Goal: Transaction & Acquisition: Purchase product/service

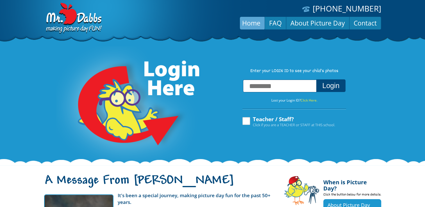
click at [271, 90] on input "text" at bounding box center [280, 86] width 74 height 13
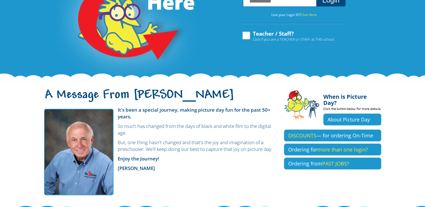
scroll to position [86, 0]
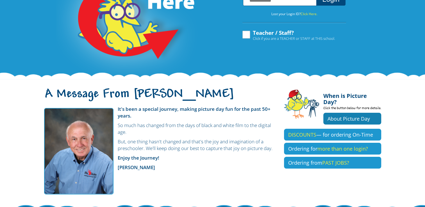
click at [332, 113] on link "About Picture Day" at bounding box center [352, 119] width 58 height 12
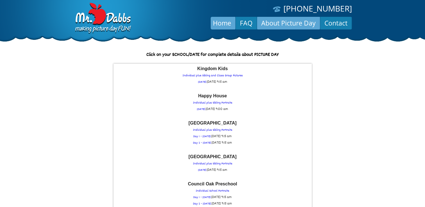
click at [222, 22] on link "Home" at bounding box center [222, 22] width 27 height 13
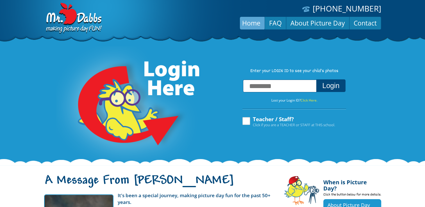
click at [262, 90] on input "text" at bounding box center [280, 86] width 74 height 13
type input "**********"
click at [333, 85] on button "Login" at bounding box center [330, 85] width 29 height 13
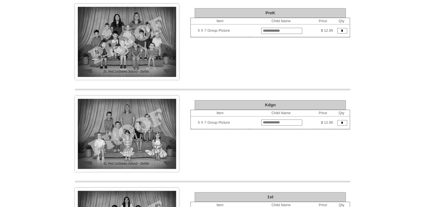
scroll to position [567, 0]
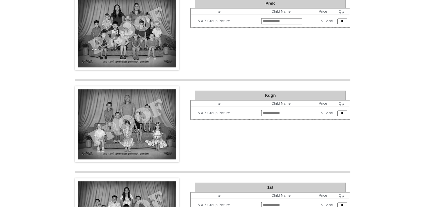
click at [269, 110] on input "text" at bounding box center [281, 113] width 41 height 6
type input "*"
type input "**********"
type input "*"
click at [332, 98] on div "Group Photos for St Paul Lutheran School - Serbin Individual Photos > Infants I…" at bounding box center [212, 125] width 275 height 1281
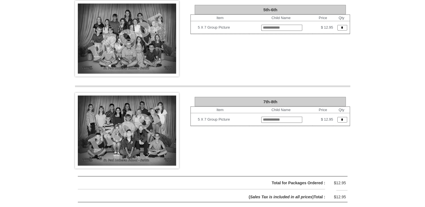
scroll to position [1143, 0]
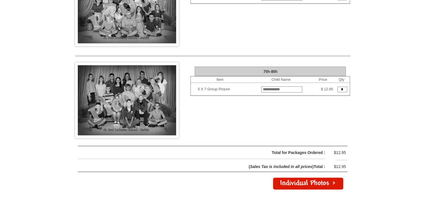
click at [315, 178] on link "Individual Photos >" at bounding box center [308, 184] width 70 height 12
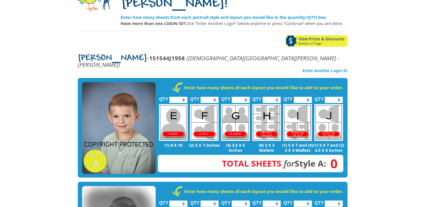
scroll to position [70, 0]
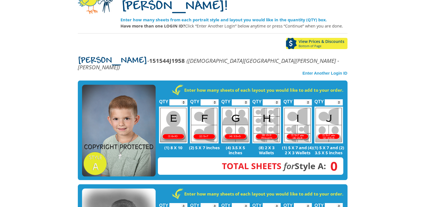
click at [303, 38] on link "View Prices & Discounts Bottom of Page" at bounding box center [316, 43] width 61 height 11
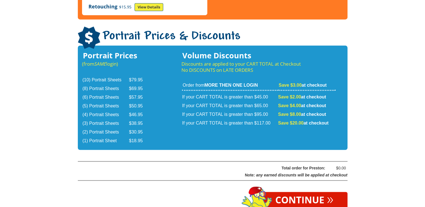
scroll to position [70, 0]
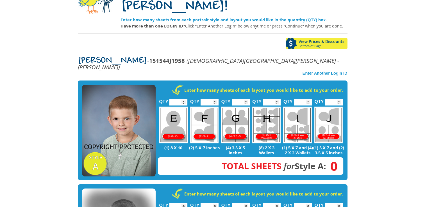
type input "*"
click at [184, 99] on input "*" at bounding box center [178, 102] width 18 height 6
type input "*"
click at [215, 99] on input "*" at bounding box center [209, 102] width 18 height 6
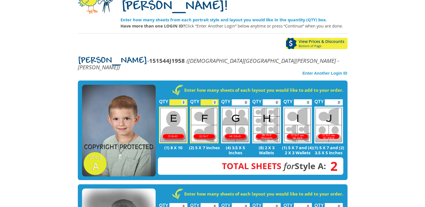
type input "*"
click at [245, 99] on input "*" at bounding box center [241, 102] width 18 height 6
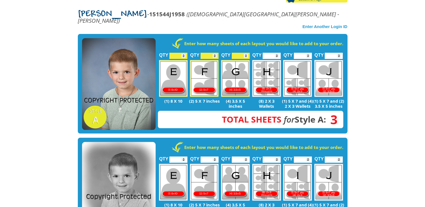
scroll to position [115, 0]
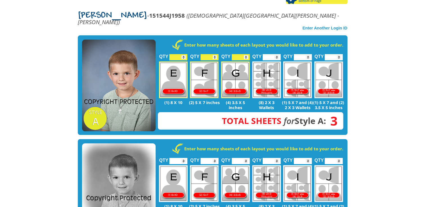
type input "*"
click at [183, 54] on input "*" at bounding box center [178, 57] width 18 height 6
type input "*"
click at [215, 54] on input "*" at bounding box center [209, 57] width 18 height 6
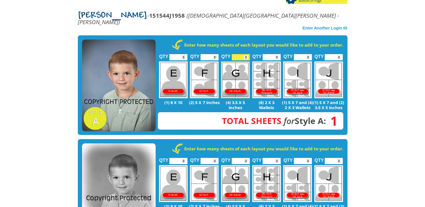
type input "*"
click at [245, 54] on input "*" at bounding box center [241, 57] width 18 height 6
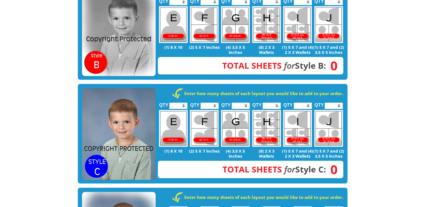
scroll to position [278, 0]
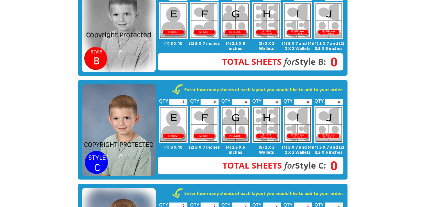
type input "*"
click at [183, 99] on input "*" at bounding box center [178, 102] width 18 height 6
type input "*"
click at [214, 99] on input "*" at bounding box center [209, 102] width 18 height 6
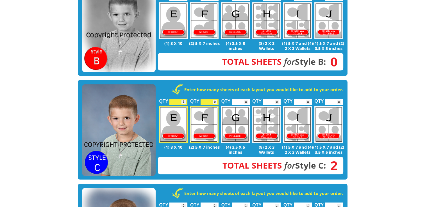
click at [245, 99] on input "*" at bounding box center [241, 102] width 18 height 6
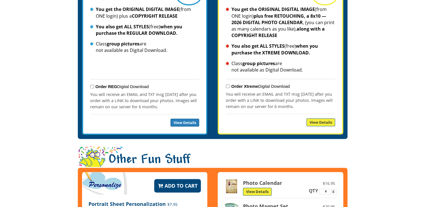
scroll to position [598, 0]
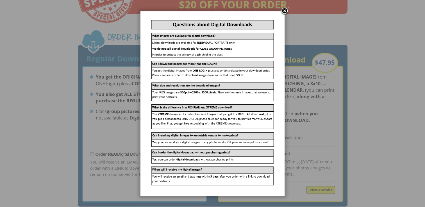
click at [284, 12] on link at bounding box center [284, 11] width 8 height 8
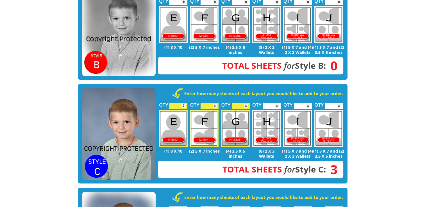
scroll to position [282, 0]
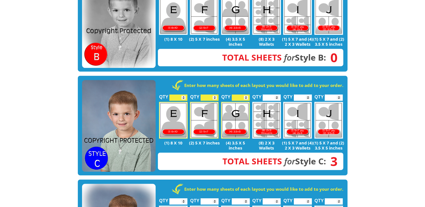
click at [245, 95] on input "*" at bounding box center [241, 98] width 18 height 6
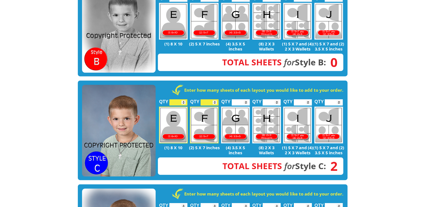
scroll to position [272, 0]
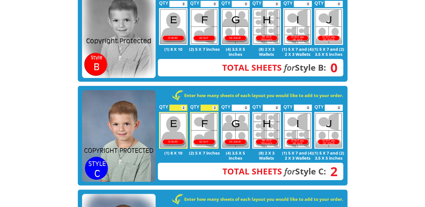
type input "*"
click at [246, 105] on input "*" at bounding box center [241, 108] width 18 height 6
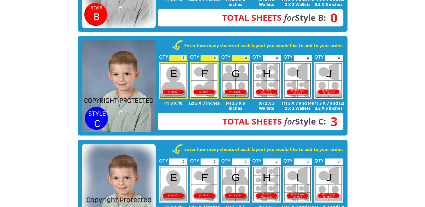
scroll to position [288, 0]
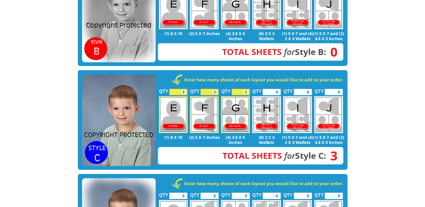
click at [184, 89] on input "*" at bounding box center [178, 92] width 18 height 6
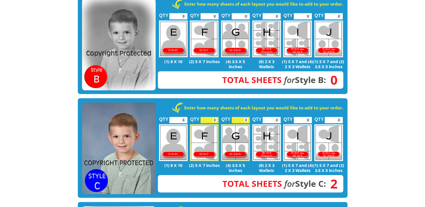
scroll to position [242, 0]
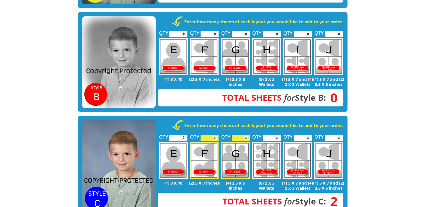
type input "*"
click at [182, 135] on input "*" at bounding box center [178, 138] width 18 height 6
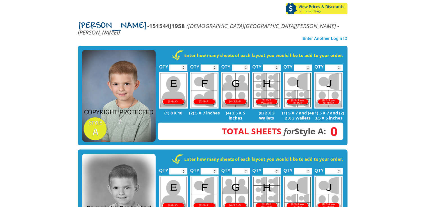
scroll to position [93, 0]
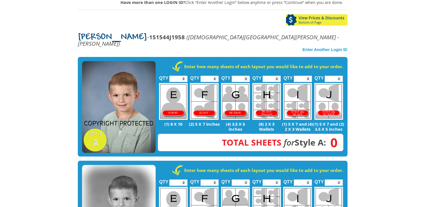
type input "*"
click at [216, 76] on input "*" at bounding box center [209, 79] width 18 height 6
click at [246, 76] on input "*" at bounding box center [241, 79] width 18 height 6
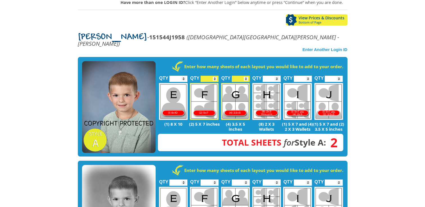
type input "*"
click at [246, 76] on input "*" at bounding box center [241, 79] width 18 height 6
type input "*"
click at [184, 76] on input "*" at bounding box center [178, 79] width 18 height 6
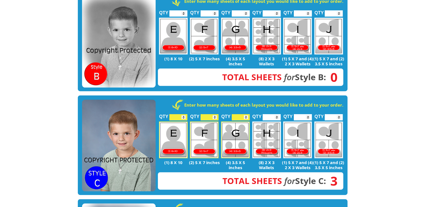
scroll to position [283, 0]
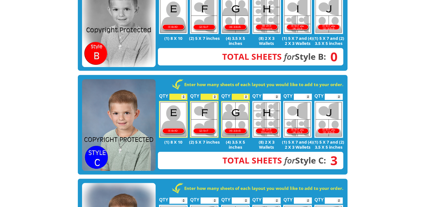
type input "*"
click at [246, 94] on input "*" at bounding box center [241, 97] width 18 height 6
type input "*"
click at [215, 94] on input "*" at bounding box center [209, 97] width 18 height 6
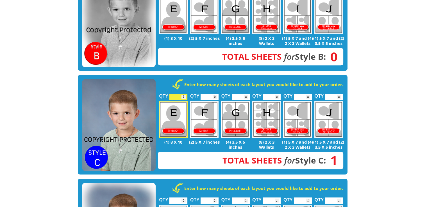
type input "*"
click at [185, 94] on input "*" at bounding box center [178, 97] width 18 height 6
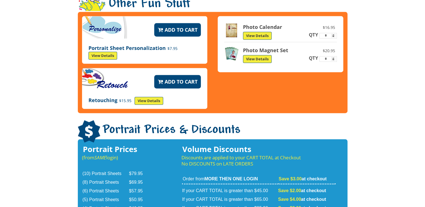
scroll to position [838, 0]
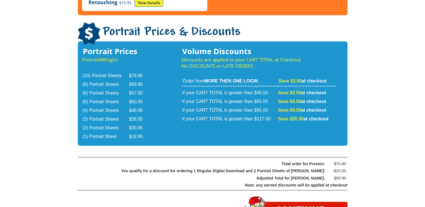
scroll to position [922, 0]
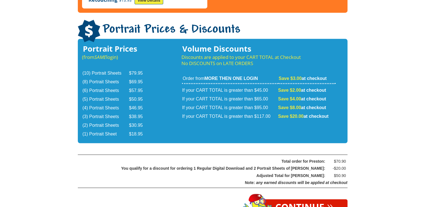
click at [298, 199] on link "Continue »" at bounding box center [304, 207] width 86 height 16
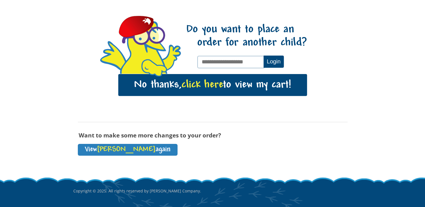
scroll to position [52, 0]
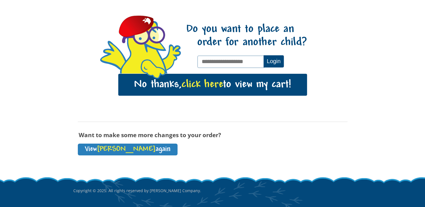
click at [197, 84] on span "click here" at bounding box center [202, 85] width 42 height 12
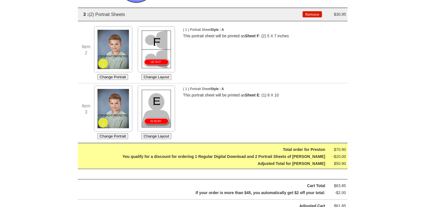
scroll to position [187, 0]
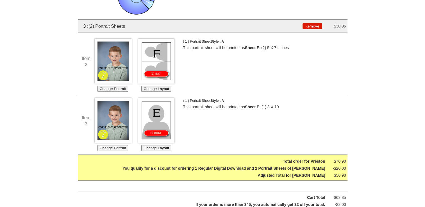
click at [305, 25] on button "Remove" at bounding box center [311, 26] width 19 height 6
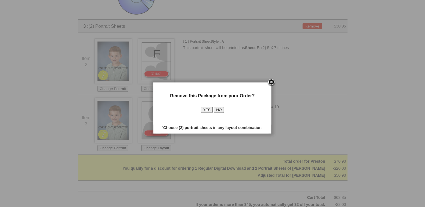
click at [205, 109] on button "YES" at bounding box center [207, 110] width 12 height 6
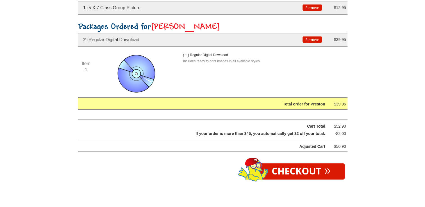
scroll to position [116, 0]
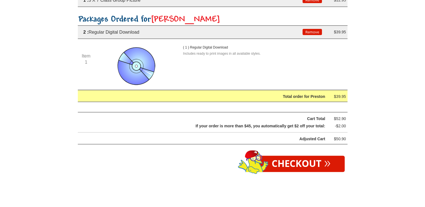
click at [280, 164] on link "Checkout »" at bounding box center [300, 164] width 87 height 16
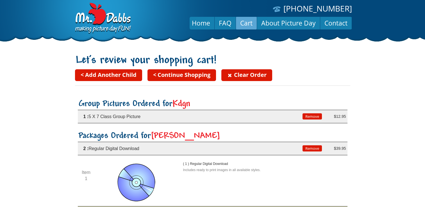
scroll to position [116, 0]
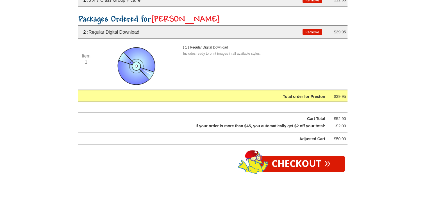
click at [308, 165] on link "Checkout »" at bounding box center [300, 164] width 87 height 16
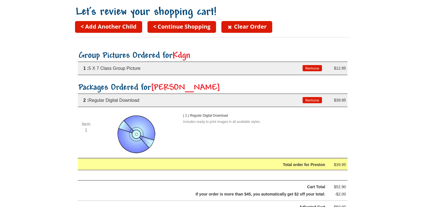
scroll to position [48, 0]
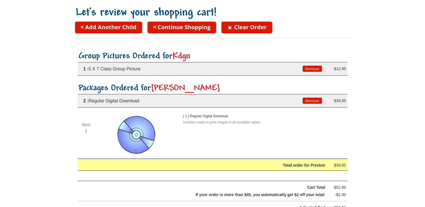
click at [173, 26] on link "< Continue Shopping" at bounding box center [181, 28] width 68 height 12
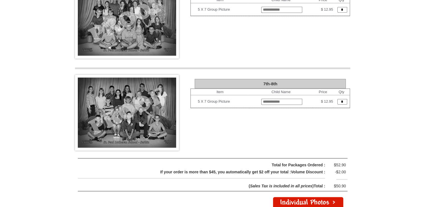
scroll to position [1140, 0]
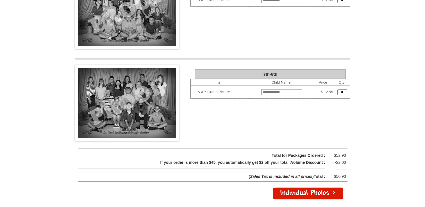
click at [314, 188] on link "Individual Photos >" at bounding box center [308, 194] width 70 height 12
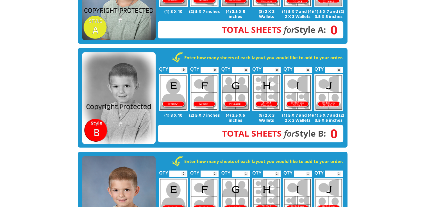
scroll to position [222, 0]
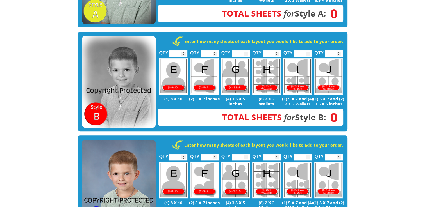
type input "*"
click at [214, 154] on input "*" at bounding box center [209, 157] width 18 height 6
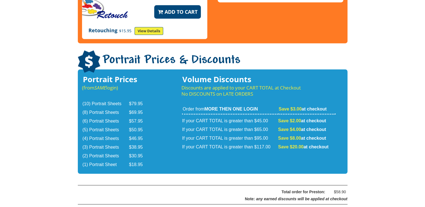
scroll to position [888, 0]
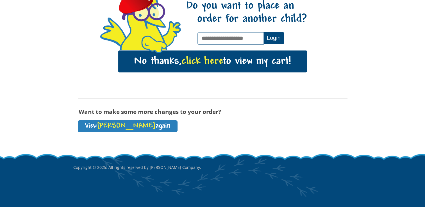
scroll to position [73, 0]
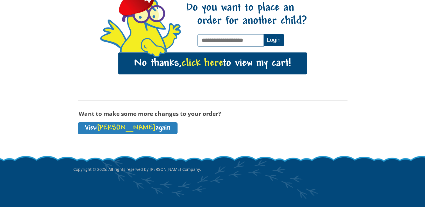
click at [198, 58] on span "click here" at bounding box center [202, 64] width 42 height 12
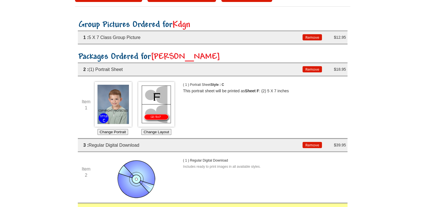
scroll to position [65, 0]
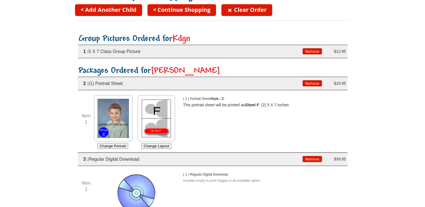
click at [176, 10] on link "< Continue Shopping" at bounding box center [181, 10] width 68 height 12
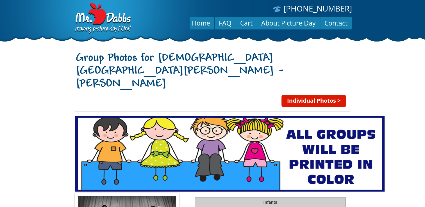
click at [295, 95] on link "Individual Photos >" at bounding box center [313, 101] width 65 height 12
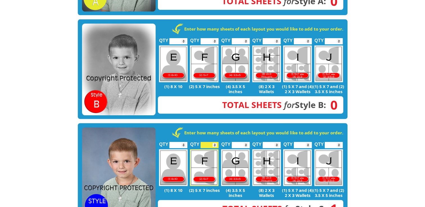
scroll to position [279, 0]
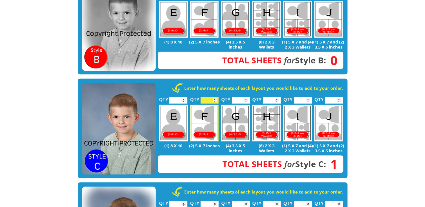
type input "*"
click at [184, 97] on input "*" at bounding box center [178, 100] width 18 height 6
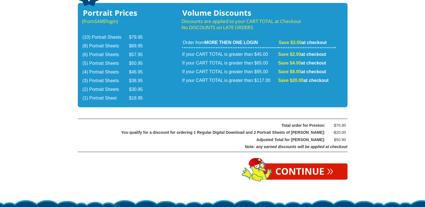
scroll to position [959, 0]
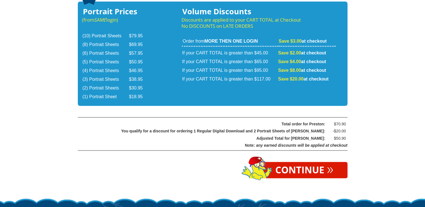
click at [295, 162] on link "Continue »" at bounding box center [304, 170] width 86 height 16
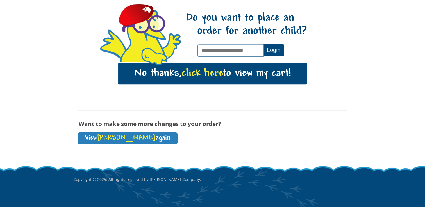
scroll to position [64, 0]
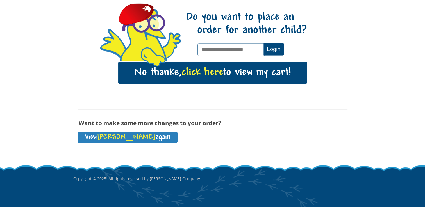
click at [205, 73] on span "click here" at bounding box center [202, 73] width 42 height 12
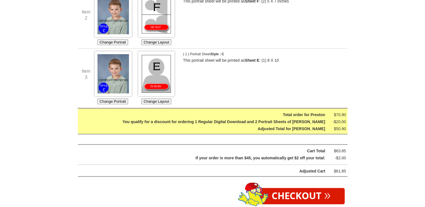
scroll to position [254, 0]
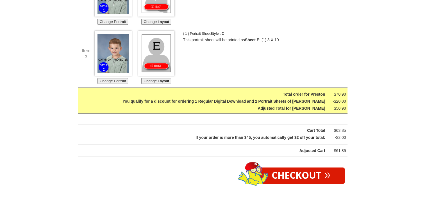
click at [302, 172] on link "Checkout »" at bounding box center [300, 176] width 87 height 16
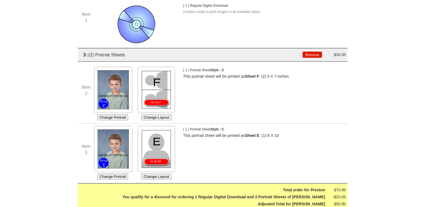
scroll to position [244, 0]
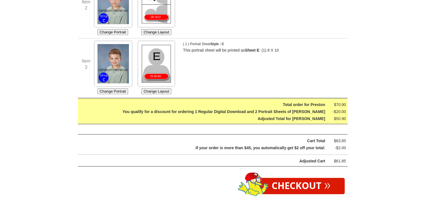
click at [295, 186] on link "Checkout »" at bounding box center [300, 186] width 87 height 16
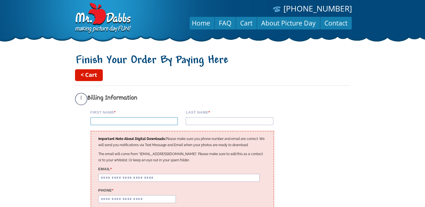
click at [147, 123] on input "First Name *" at bounding box center [134, 121] width 88 height 8
drag, startPoint x: 281, startPoint y: 89, endPoint x: 421, endPoint y: 56, distance: 144.3
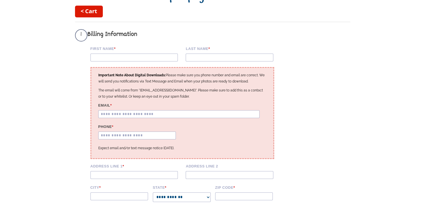
scroll to position [63, 0]
click at [162, 59] on input "First Name *" at bounding box center [134, 58] width 88 height 8
type input "******"
type input "**"
click at [191, 61] on input "Last name *" at bounding box center [230, 58] width 88 height 8
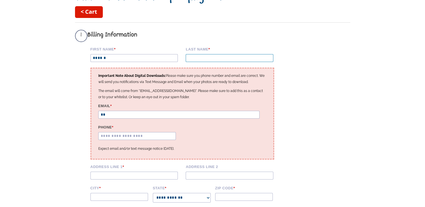
click at [193, 60] on input "Last name *" at bounding box center [230, 58] width 88 height 8
type input "******"
click at [113, 117] on input "**" at bounding box center [178, 115] width 161 height 8
type input "*"
type input "**********"
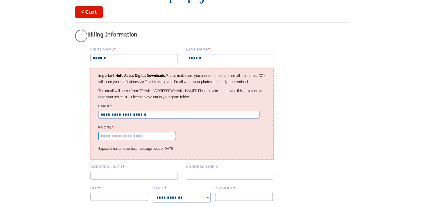
click at [119, 140] on input "Phone *" at bounding box center [136, 136] width 77 height 8
type input "**********"
click at [212, 127] on div "**********" at bounding box center [182, 114] width 184 height 92
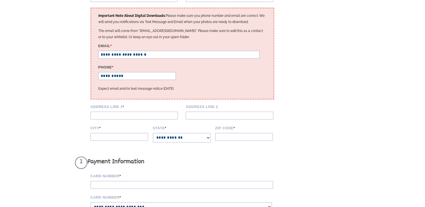
scroll to position [125, 0]
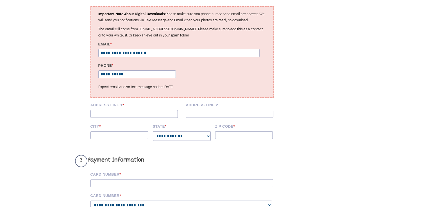
click at [150, 122] on div "Address Line 1 * Address Line 2" at bounding box center [185, 112] width 191 height 21
click at [143, 118] on input "Address Line 1 *" at bounding box center [134, 114] width 88 height 8
type input "**********"
type input "********"
click at [164, 141] on select "**********" at bounding box center [182, 136] width 58 height 10
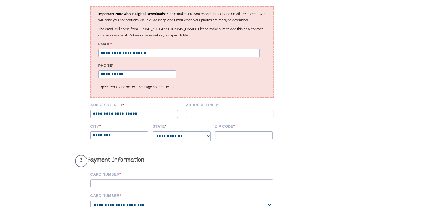
select select "**"
click at [153, 135] on select "**********" at bounding box center [182, 136] width 58 height 10
click at [223, 139] on input "Zip code *" at bounding box center [244, 135] width 58 height 8
type input "*****"
click at [331, 116] on form "**********" at bounding box center [212, 156] width 275 height 376
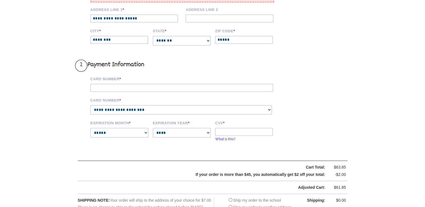
scroll to position [235, 0]
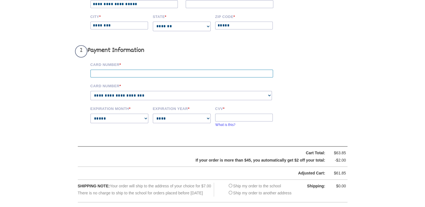
click at [223, 77] on input "Card Number *" at bounding box center [181, 74] width 182 height 8
click at [334, 98] on form "**********" at bounding box center [212, 46] width 275 height 376
type input "**********"
select select "****"
select select "**"
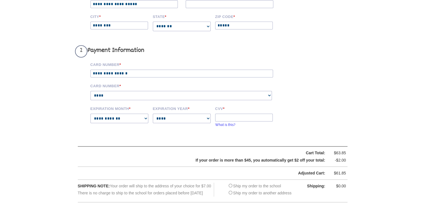
select select "****"
type input "***"
click at [209, 76] on input "**********" at bounding box center [181, 74] width 182 height 8
click at [190, 77] on input "**********" at bounding box center [181, 74] width 182 height 8
click at [306, 134] on form "**********" at bounding box center [212, 46] width 275 height 376
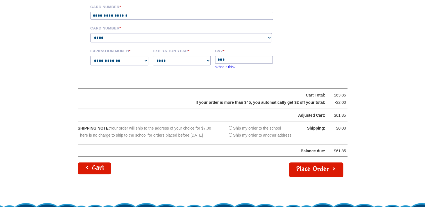
scroll to position [302, 0]
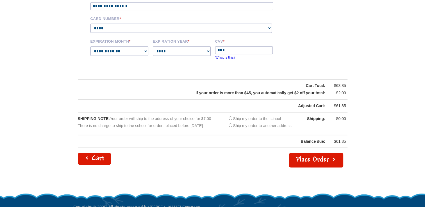
click at [312, 165] on button "Place Order >" at bounding box center [316, 160] width 54 height 15
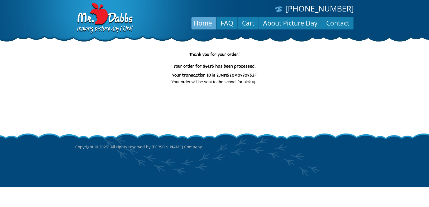
click at [198, 25] on link "Home" at bounding box center [202, 22] width 27 height 13
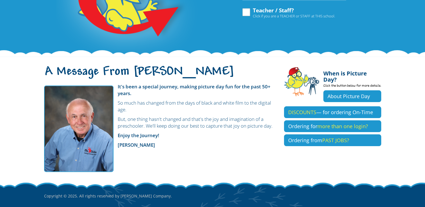
scroll to position [109, 0]
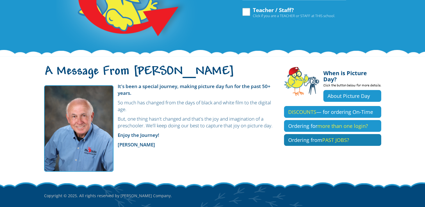
click at [325, 137] on span "PAST JOBS?" at bounding box center [335, 140] width 27 height 7
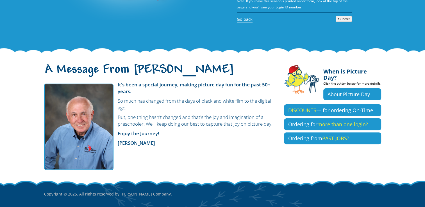
scroll to position [147, 0]
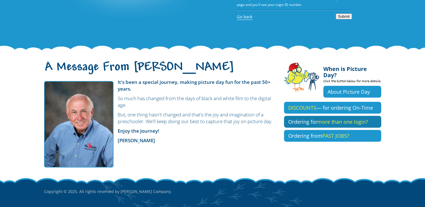
click at [328, 118] on span "more than one login?" at bounding box center [342, 121] width 51 height 7
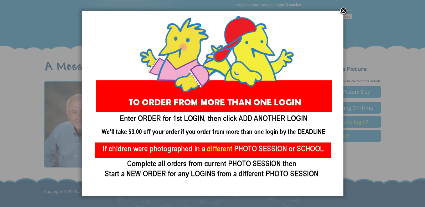
click at [342, 10] on link at bounding box center [343, 11] width 8 height 8
